Goal: Information Seeking & Learning: Check status

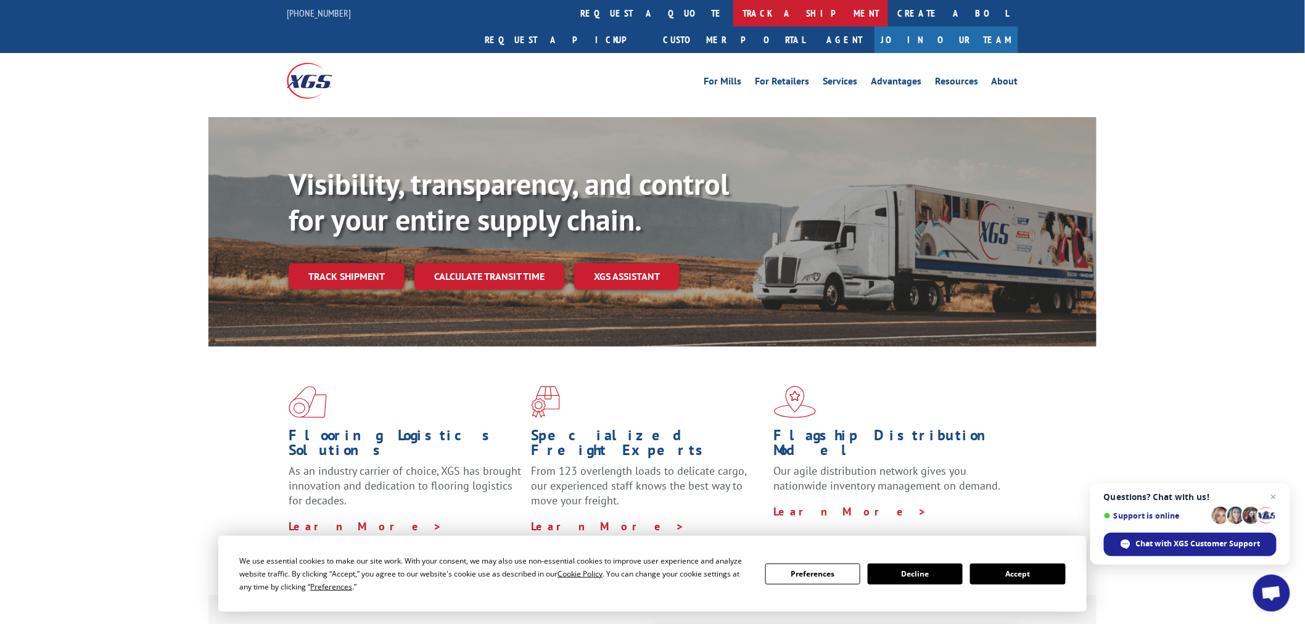
click at [733, 22] on link "track a shipment" at bounding box center [810, 13] width 155 height 27
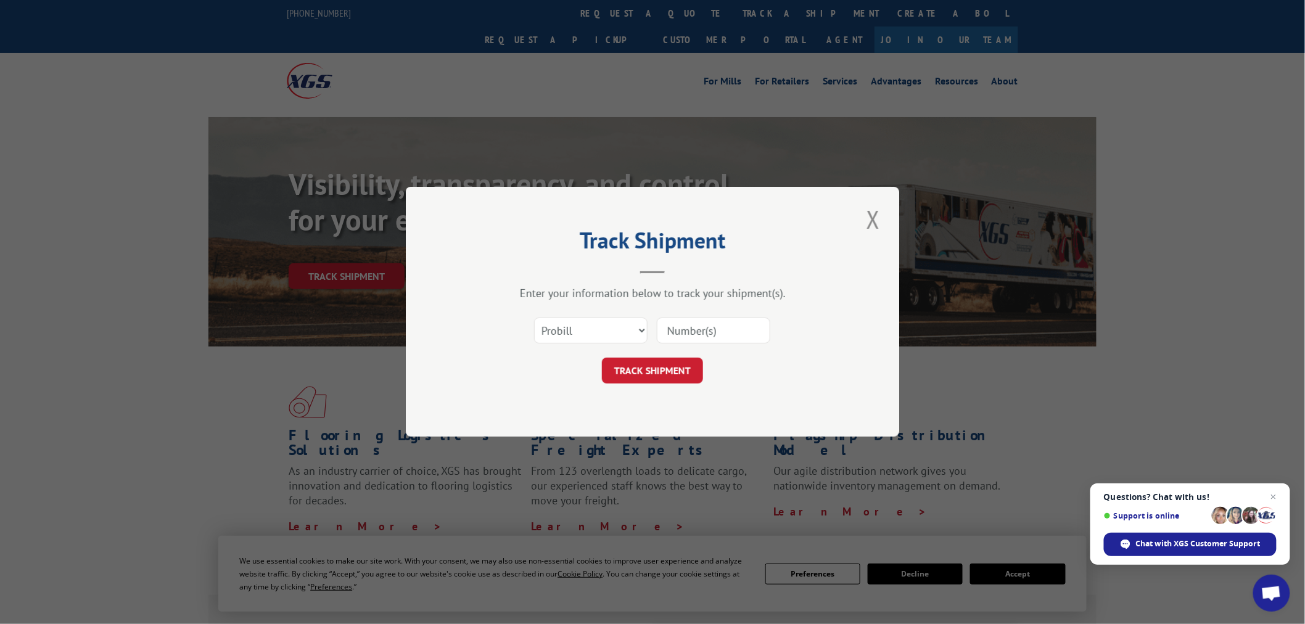
drag, startPoint x: 677, startPoint y: 329, endPoint x: 675, endPoint y: 339, distance: 10.6
click at [677, 333] on input at bounding box center [714, 331] width 114 height 26
paste input "17462416"
type input "17462416"
drag, startPoint x: 651, startPoint y: 371, endPoint x: 644, endPoint y: 391, distance: 21.1
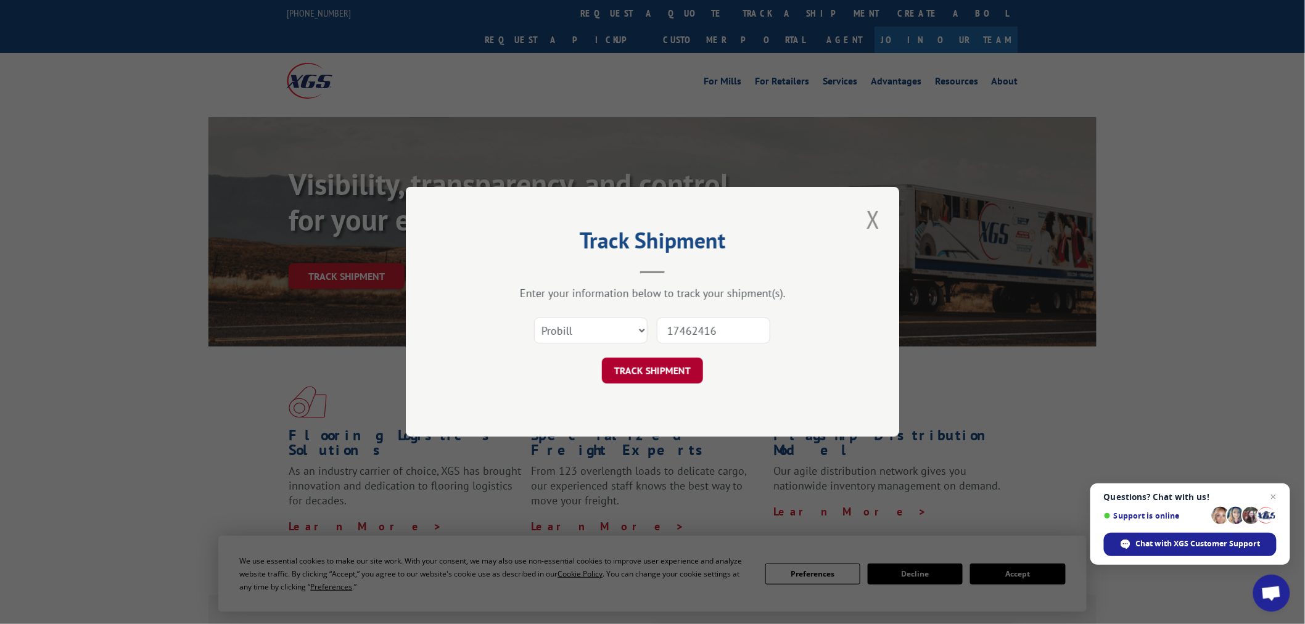
click at [653, 371] on button "TRACK SHIPMENT" at bounding box center [652, 371] width 101 height 26
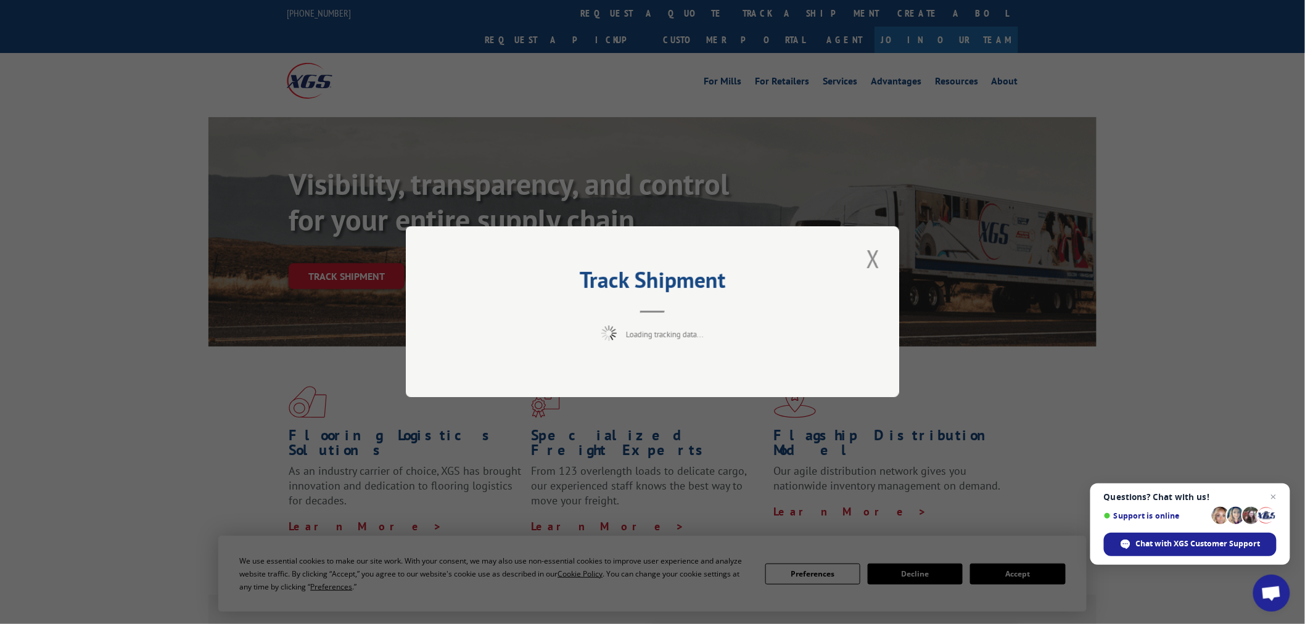
drag, startPoint x: 716, startPoint y: 516, endPoint x: 799, endPoint y: 516, distance: 82.7
drag, startPoint x: 799, startPoint y: 516, endPoint x: 1269, endPoint y: 505, distance: 470.2
click at [1272, 502] on span "Open chat" at bounding box center [1274, 497] width 15 height 15
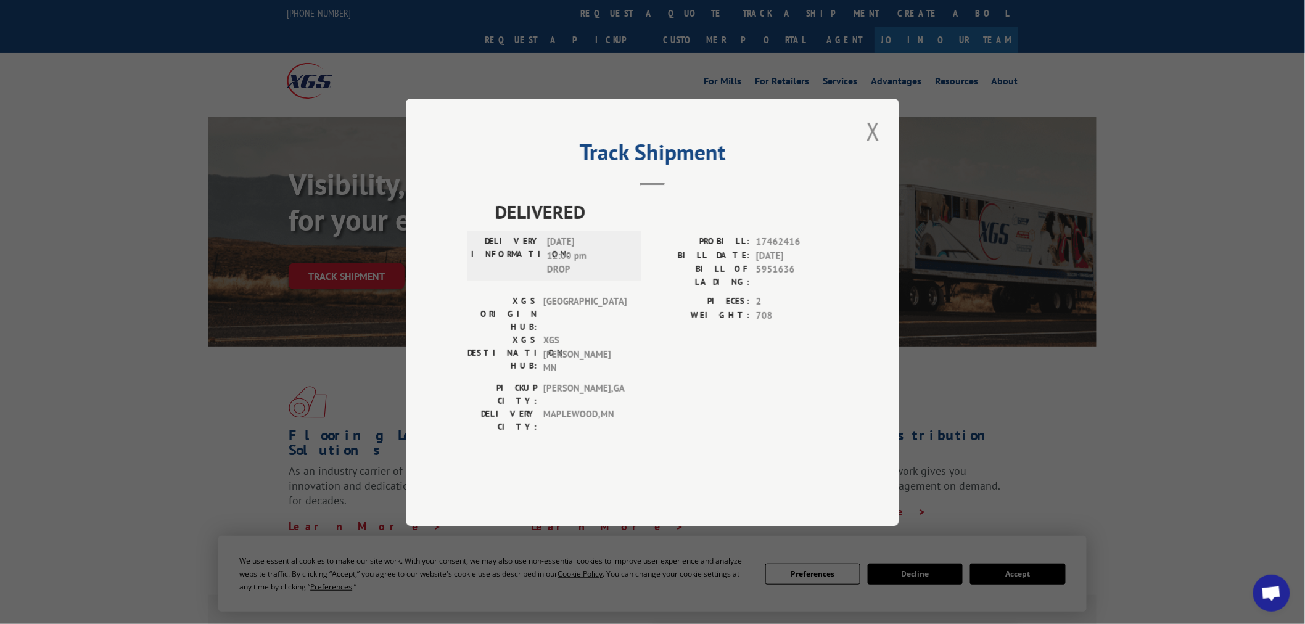
drag, startPoint x: 884, startPoint y: 169, endPoint x: 785, endPoint y: 145, distance: 102.2
click at [878, 148] on button "Close modal" at bounding box center [873, 131] width 21 height 34
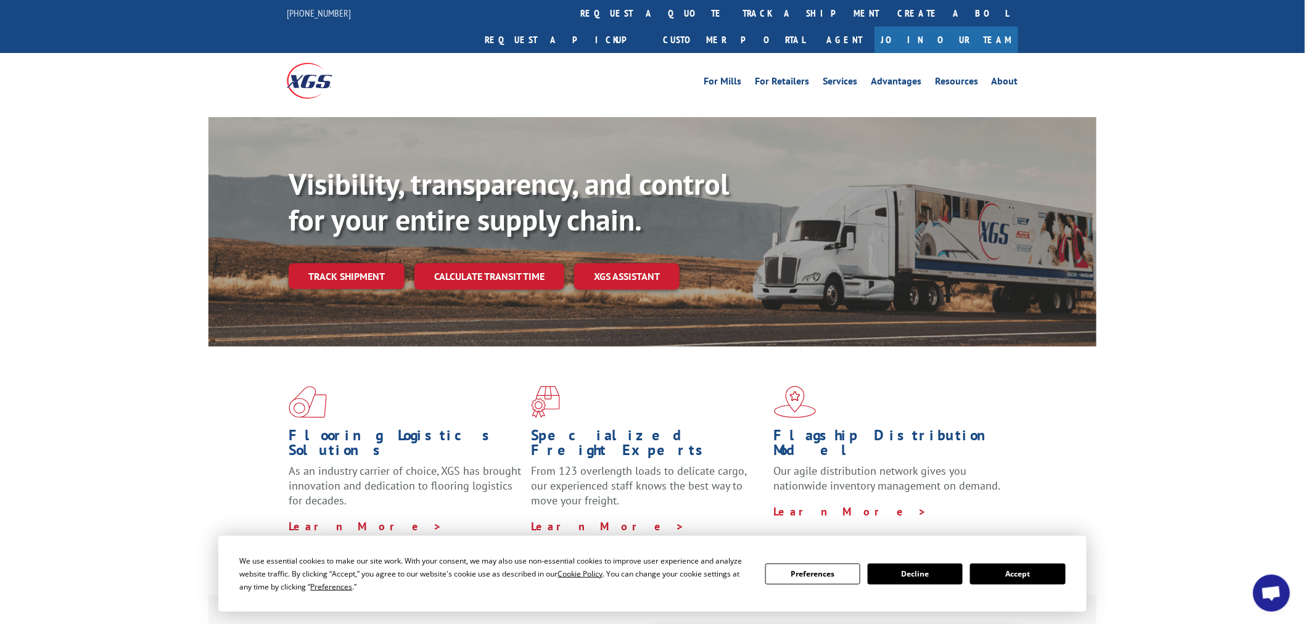
click at [733, 9] on link "track a shipment" at bounding box center [810, 13] width 155 height 27
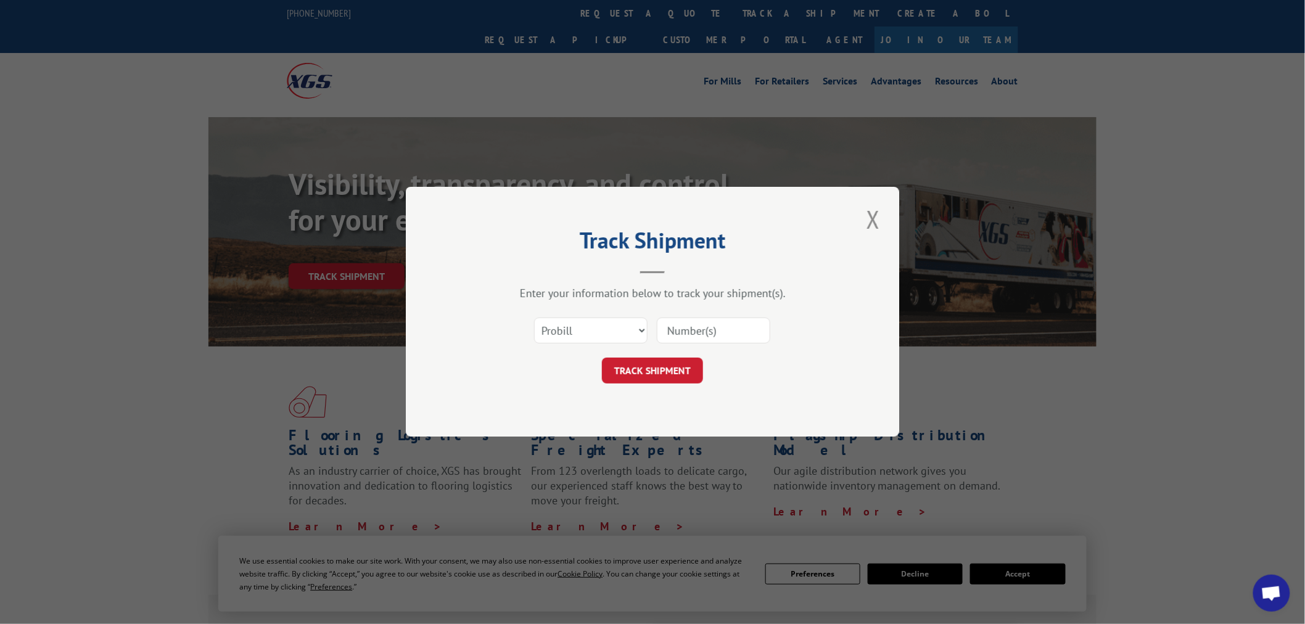
click at [759, 333] on input at bounding box center [714, 331] width 114 height 26
paste input "17153291"
type input "17153291"
click at [675, 383] on button "TRACK SHIPMENT" at bounding box center [652, 371] width 101 height 26
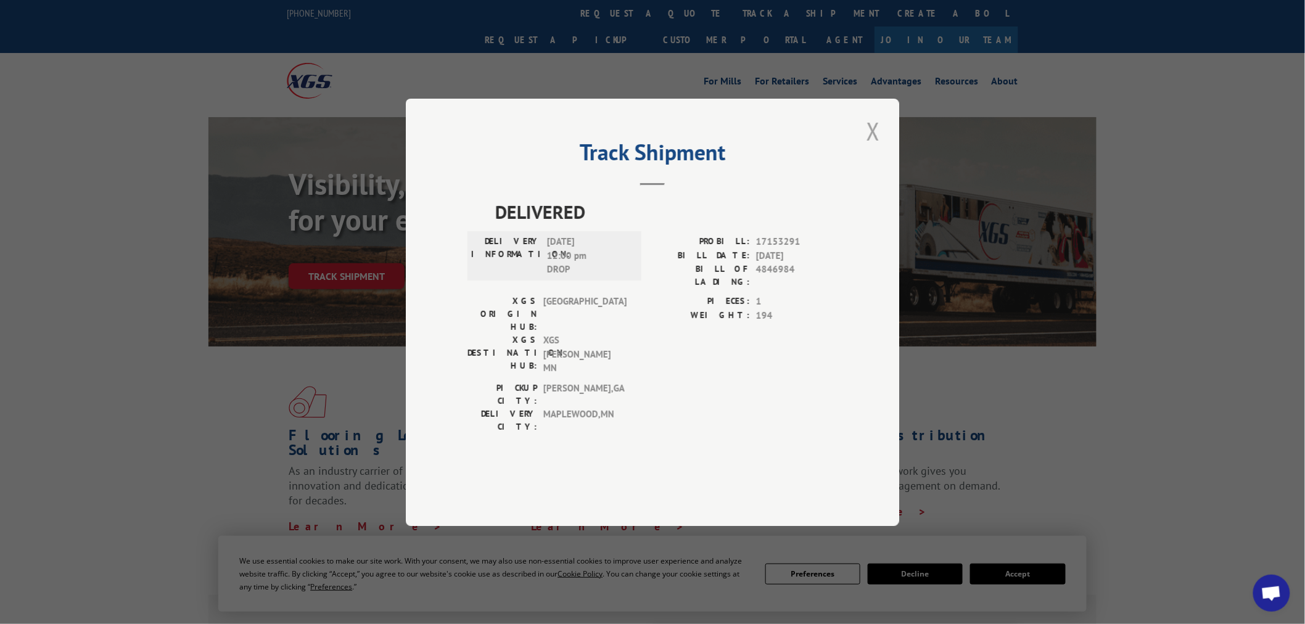
click at [883, 148] on button "Close modal" at bounding box center [873, 131] width 21 height 34
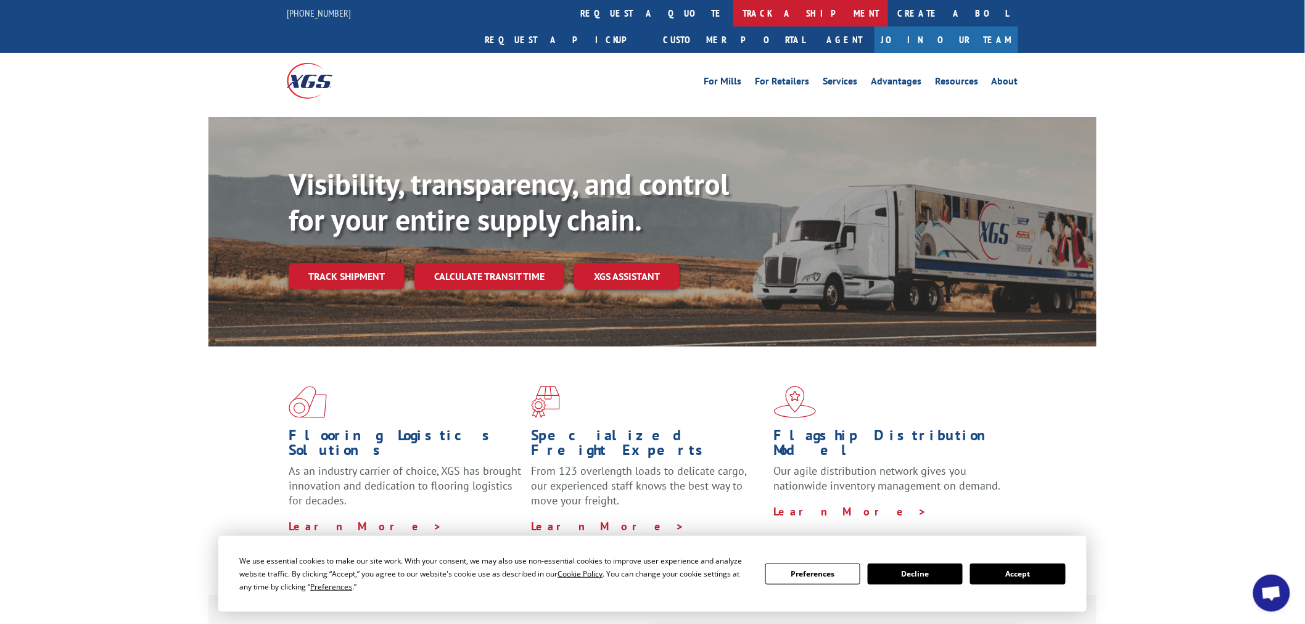
click at [733, 13] on link "track a shipment" at bounding box center [810, 13] width 155 height 27
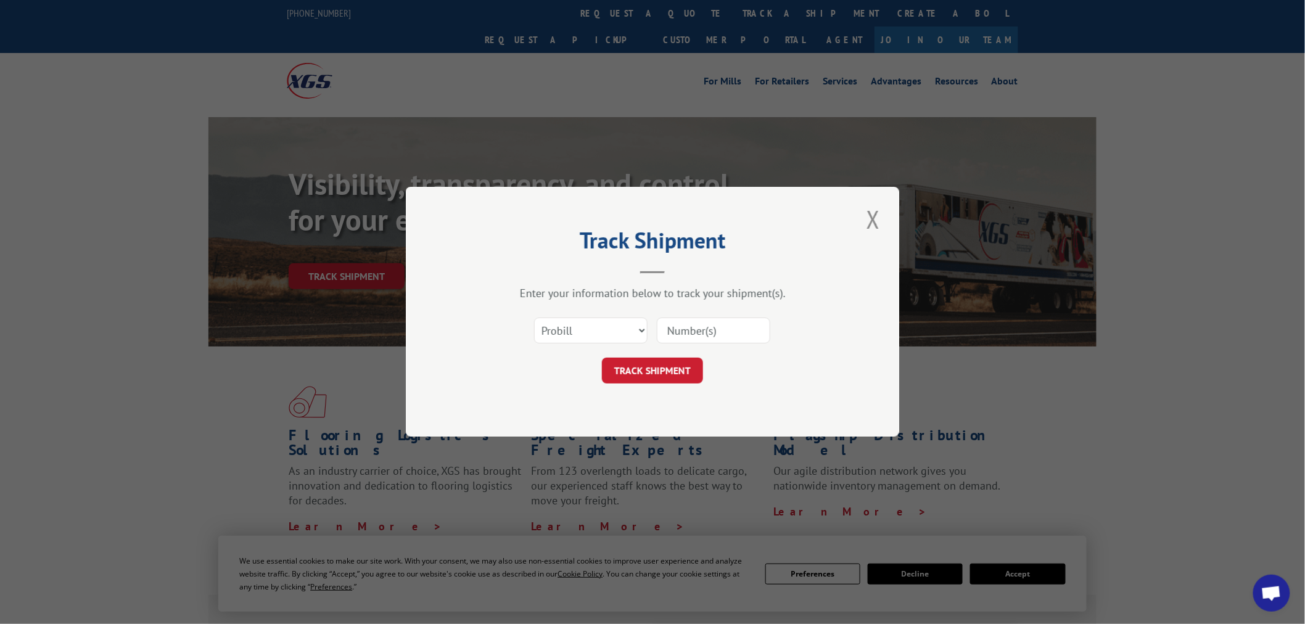
paste input "17308759"
type input "17308759"
click at [658, 377] on button "TRACK SHIPMENT" at bounding box center [652, 371] width 101 height 26
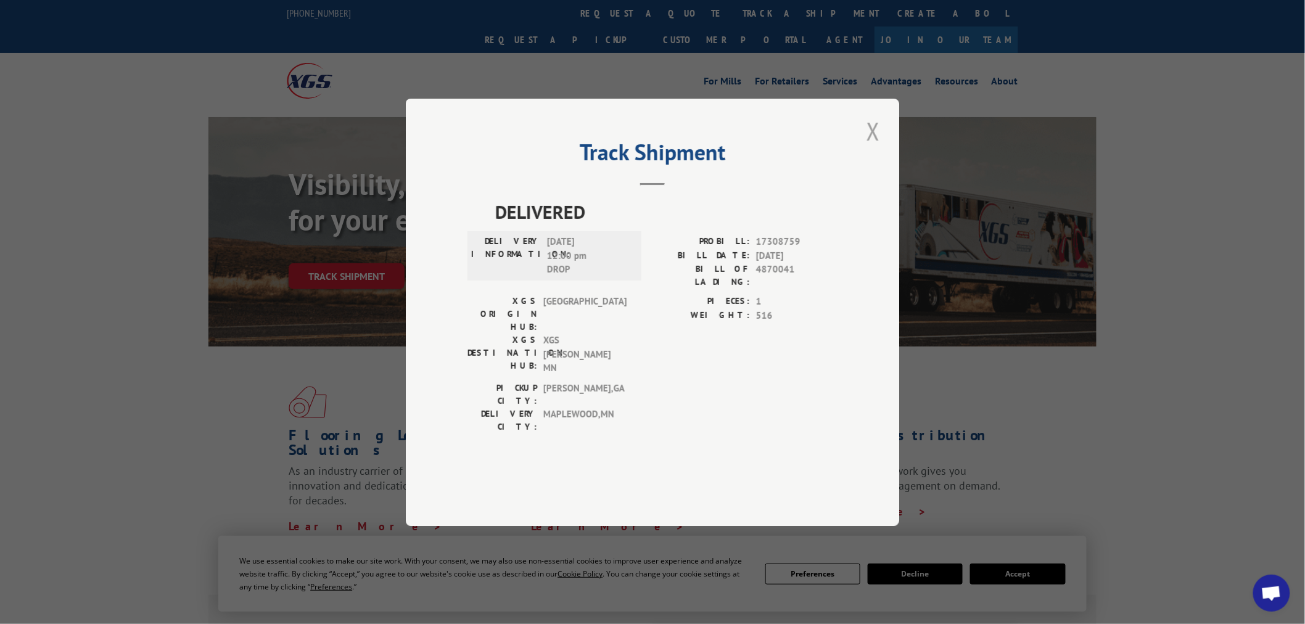
click at [869, 148] on button "Close modal" at bounding box center [873, 131] width 21 height 34
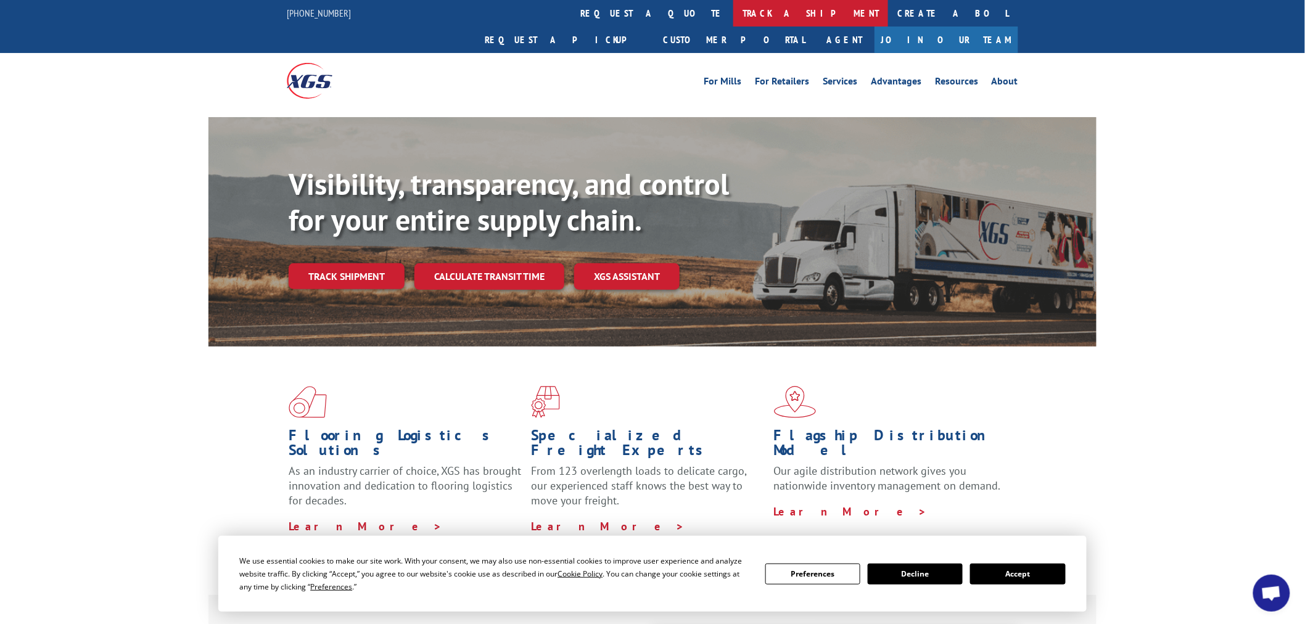
click at [733, 19] on link "track a shipment" at bounding box center [810, 13] width 155 height 27
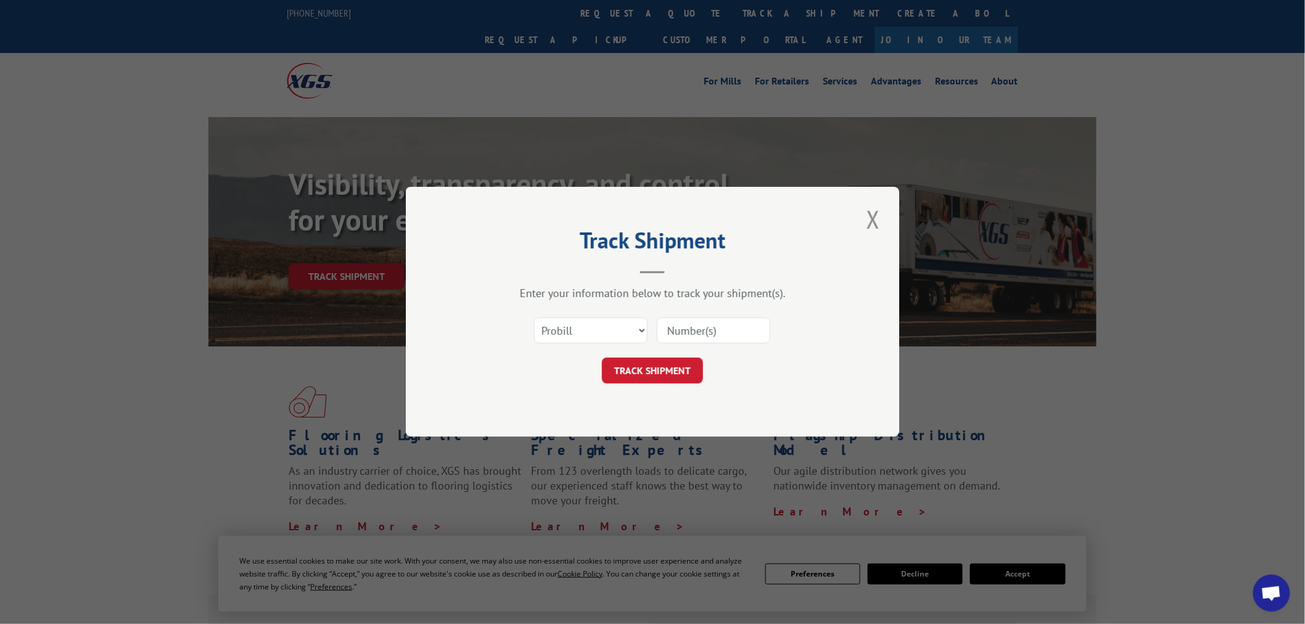
drag, startPoint x: 737, startPoint y: 352, endPoint x: 727, endPoint y: 323, distance: 30.6
click at [736, 345] on form "Select category... Probill BOL PO TRACK SHIPMENT" at bounding box center [653, 347] width 370 height 73
drag, startPoint x: 727, startPoint y: 323, endPoint x: 714, endPoint y: 325, distance: 13.2
click at [725, 323] on input at bounding box center [714, 331] width 114 height 26
paste input "17308773"
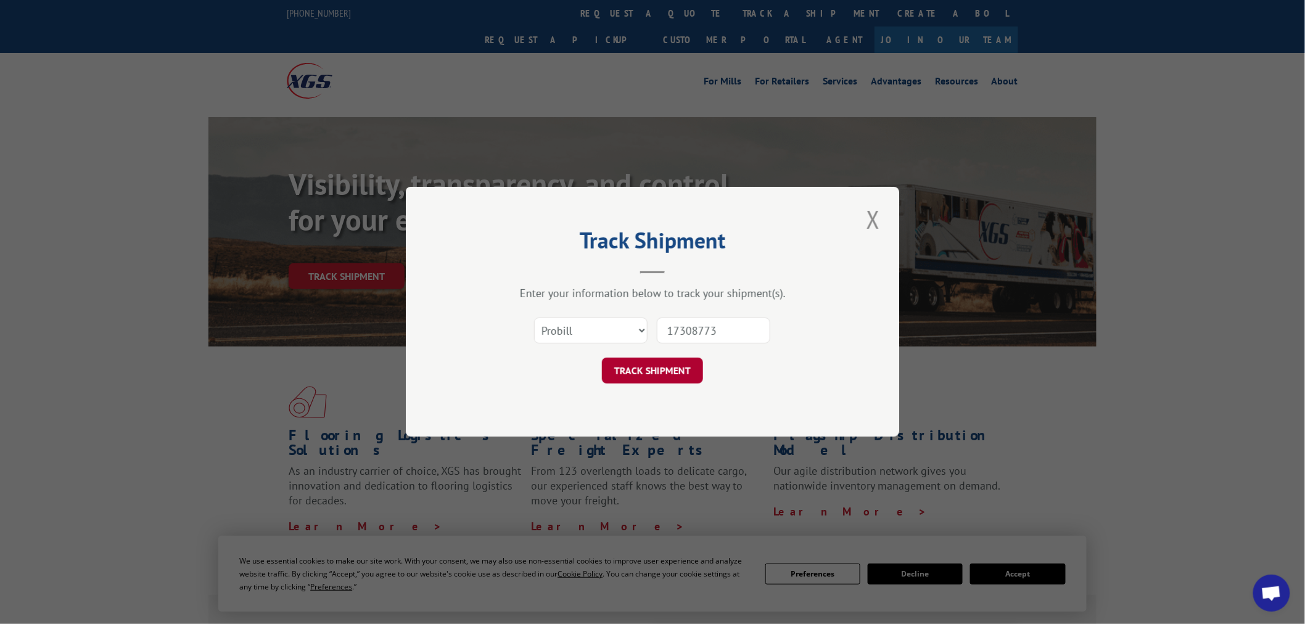
type input "17308773"
click at [640, 369] on button "TRACK SHIPMENT" at bounding box center [652, 371] width 101 height 26
